Goal: Transaction & Acquisition: Book appointment/travel/reservation

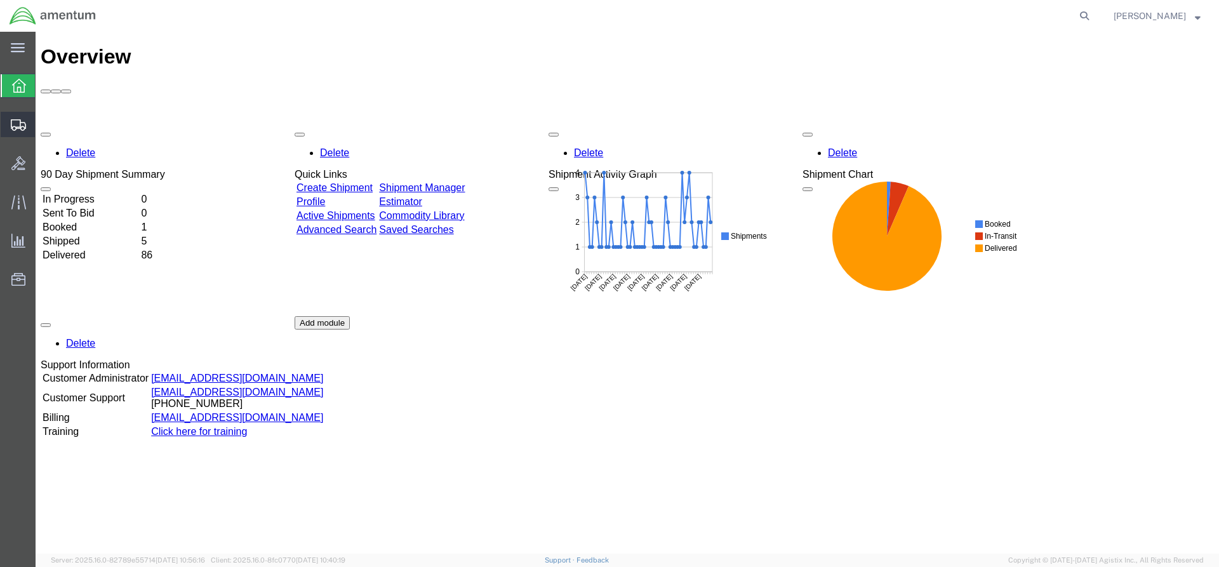
click at [10, 124] on div at bounding box center [19, 124] width 36 height 25
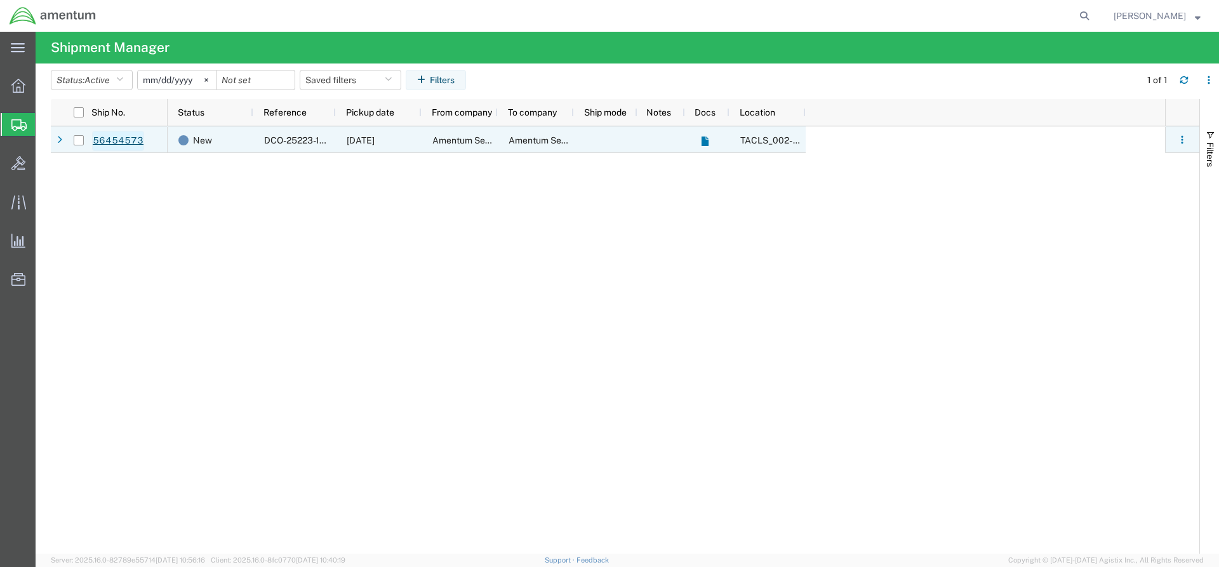
click at [140, 141] on link "56454573" at bounding box center [118, 141] width 52 height 20
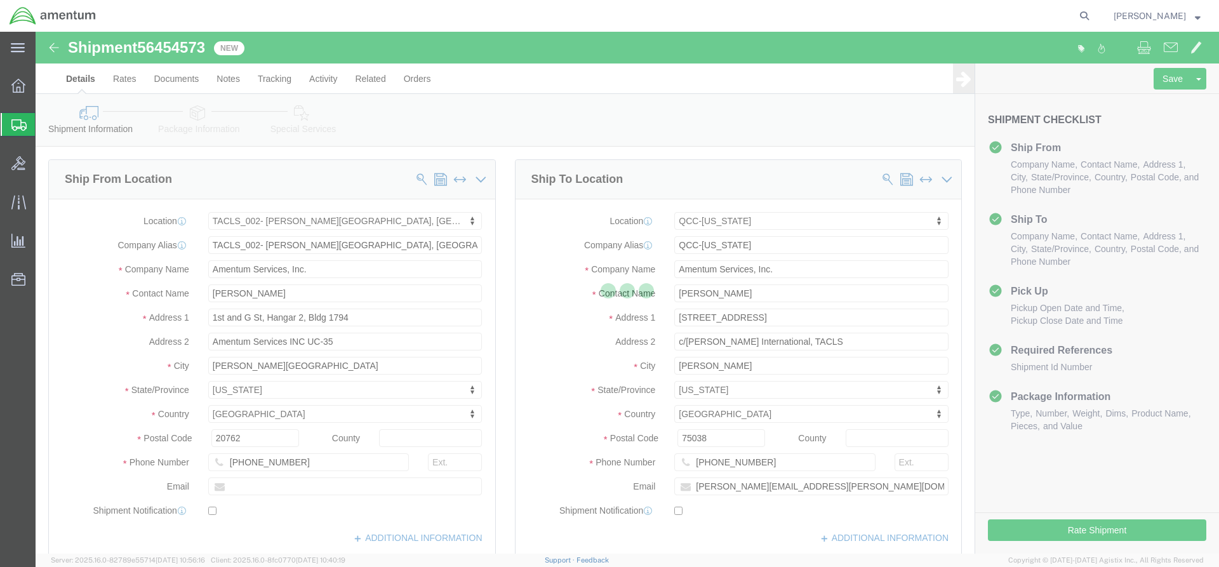
select select "42675"
select select "42668"
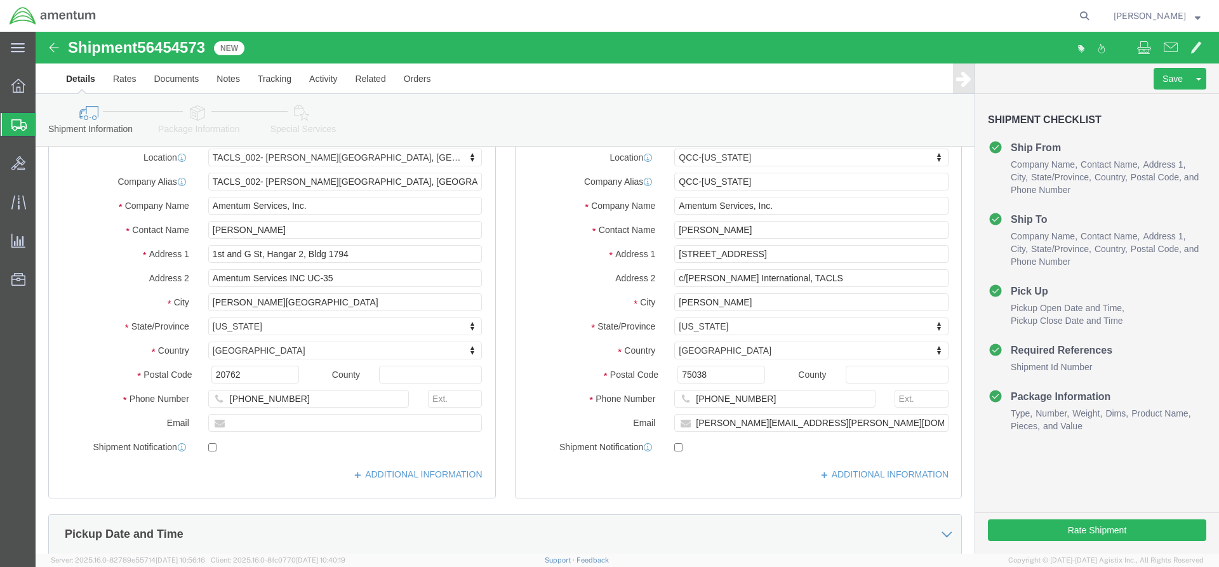
scroll to position [318, 0]
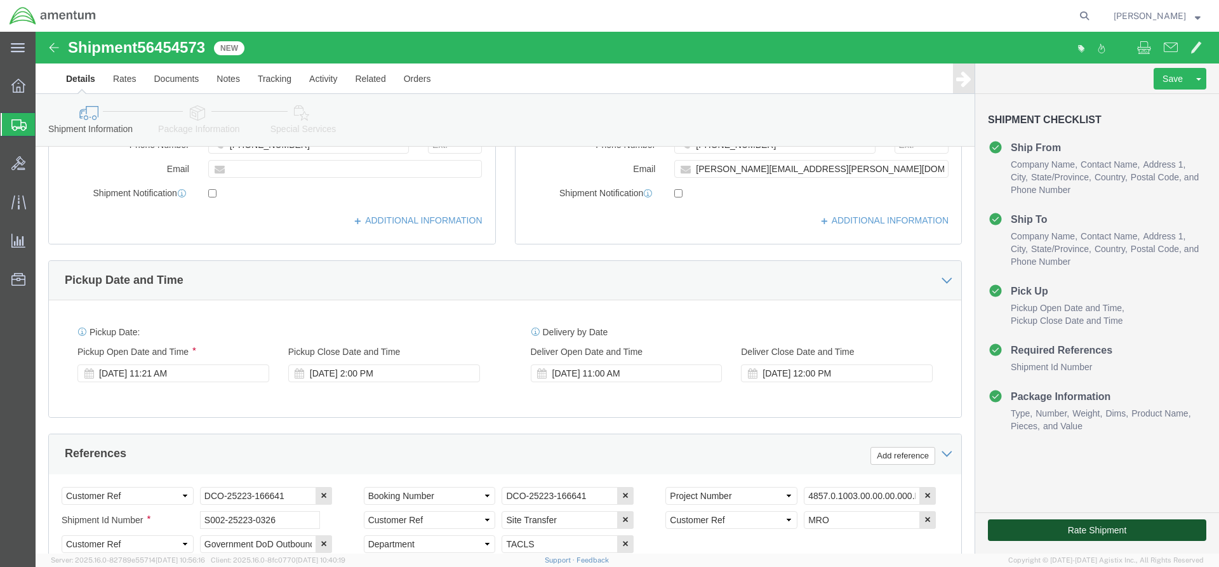
click button "Rate Shipment"
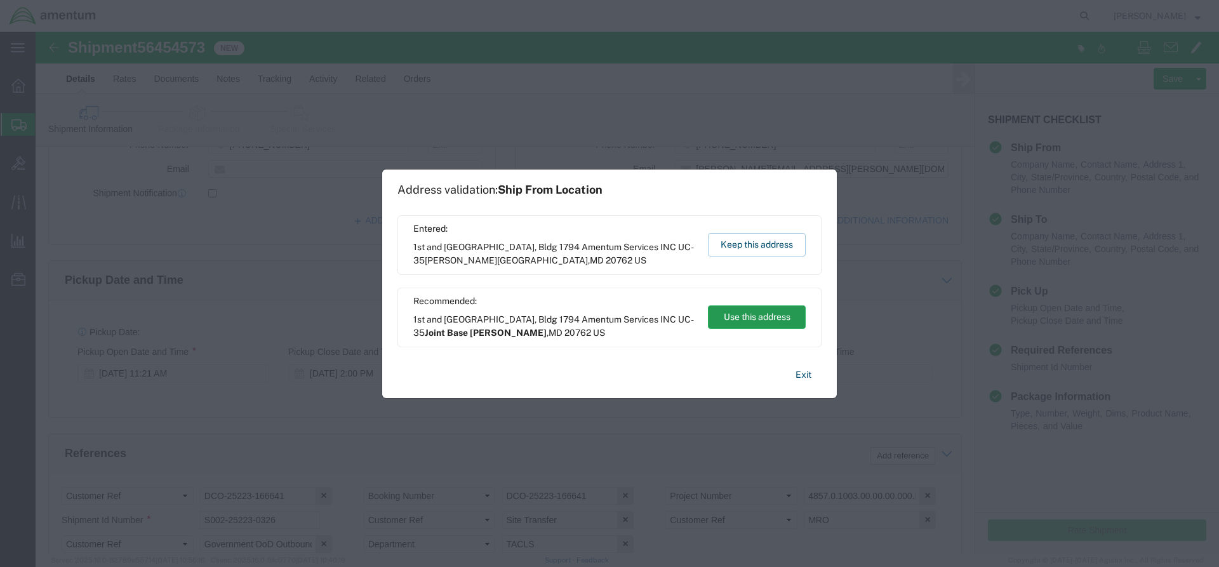
click at [786, 331] on div "Recommended: 1st and [GEOGRAPHIC_DATA], Bldg 1794 Amentum Services INC UC-35 [G…" at bounding box center [610, 318] width 424 height 60
click at [784, 326] on button "Use this address" at bounding box center [757, 316] width 98 height 23
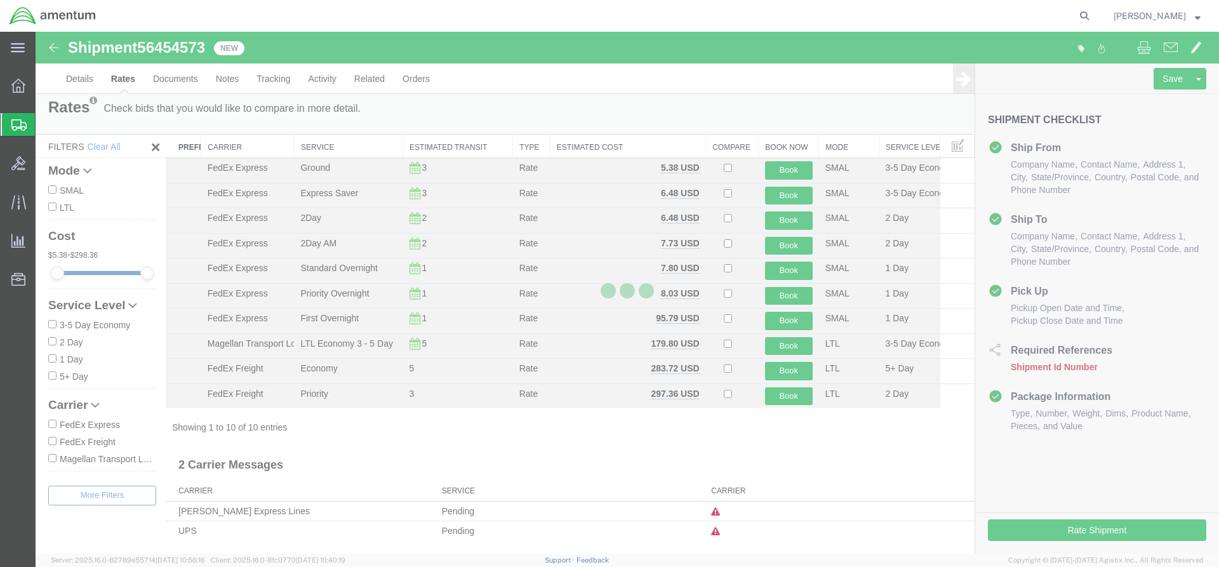
scroll to position [0, 0]
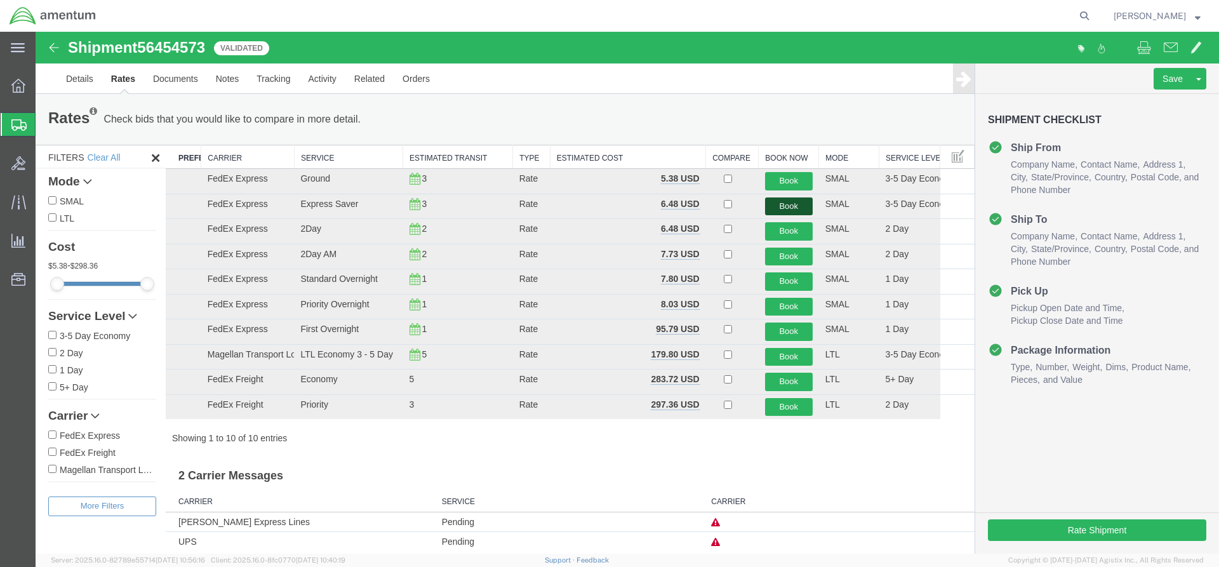
click at [792, 204] on button "Book" at bounding box center [789, 206] width 48 height 18
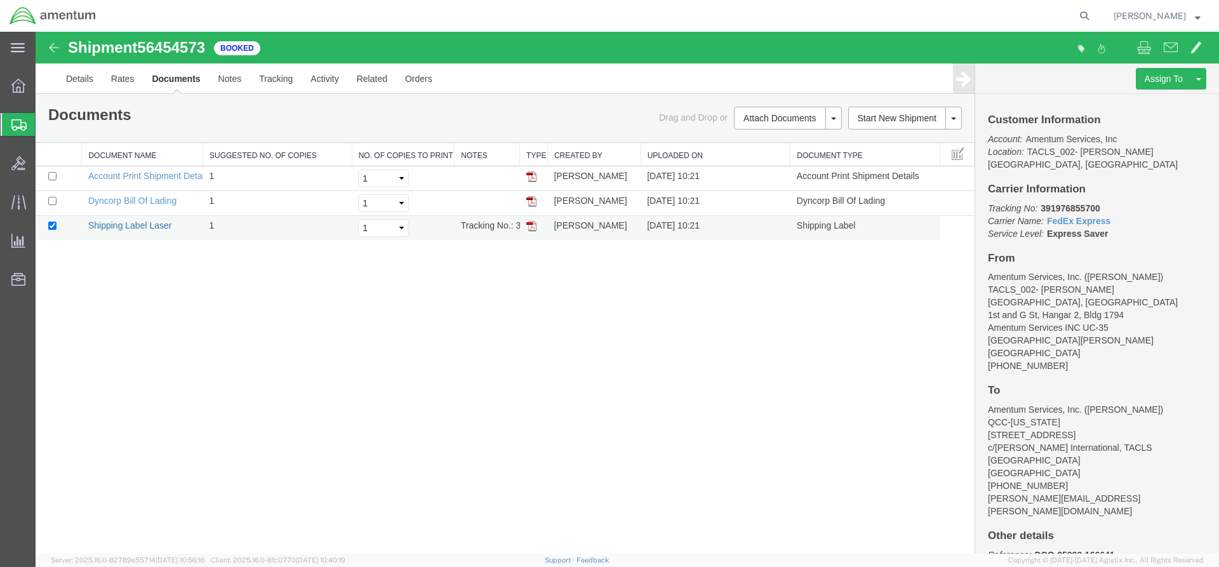
click at [135, 229] on link "Shipping Label Laser" at bounding box center [130, 225] width 84 height 10
